Goal: Navigation & Orientation: Find specific page/section

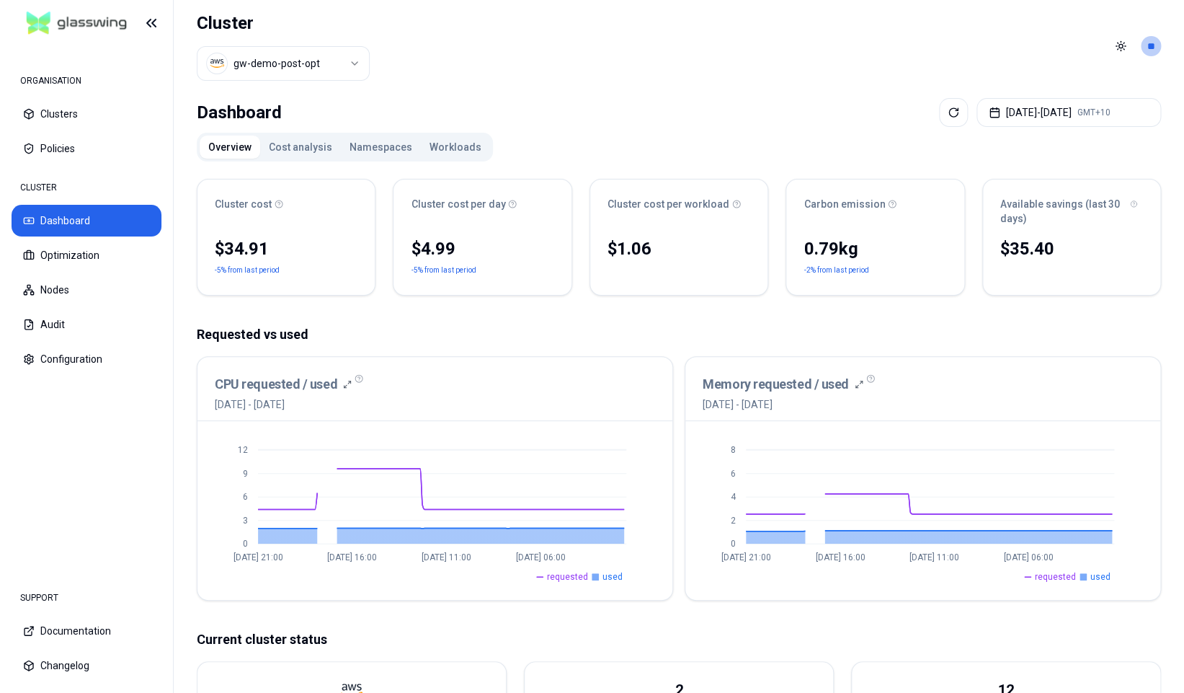
click at [315, 60] on html "ORGANISATION Clusters Policies CLUSTER Dashboard Optimization Nodes Audit Confi…" at bounding box center [592, 346] width 1184 height 693
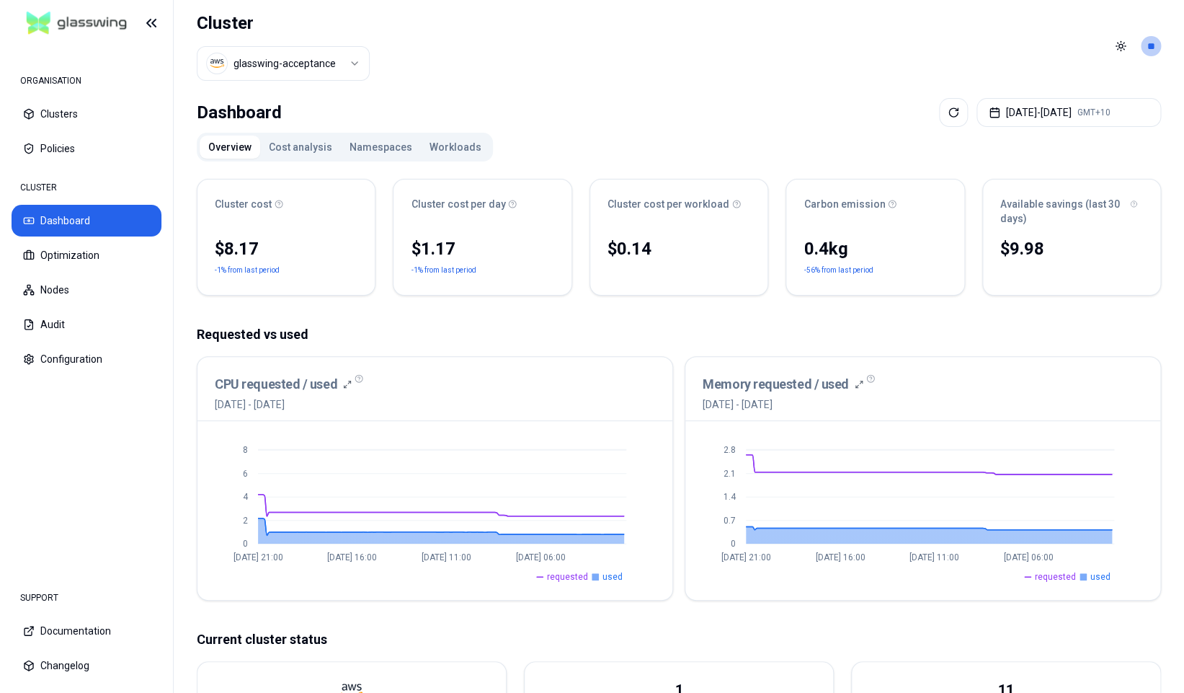
click at [321, 71] on html "ORGANISATION Clusters Policies CLUSTER Dashboard Optimization Nodes Audit Confi…" at bounding box center [592, 346] width 1184 height 693
